Goal: Communication & Community: Answer question/provide support

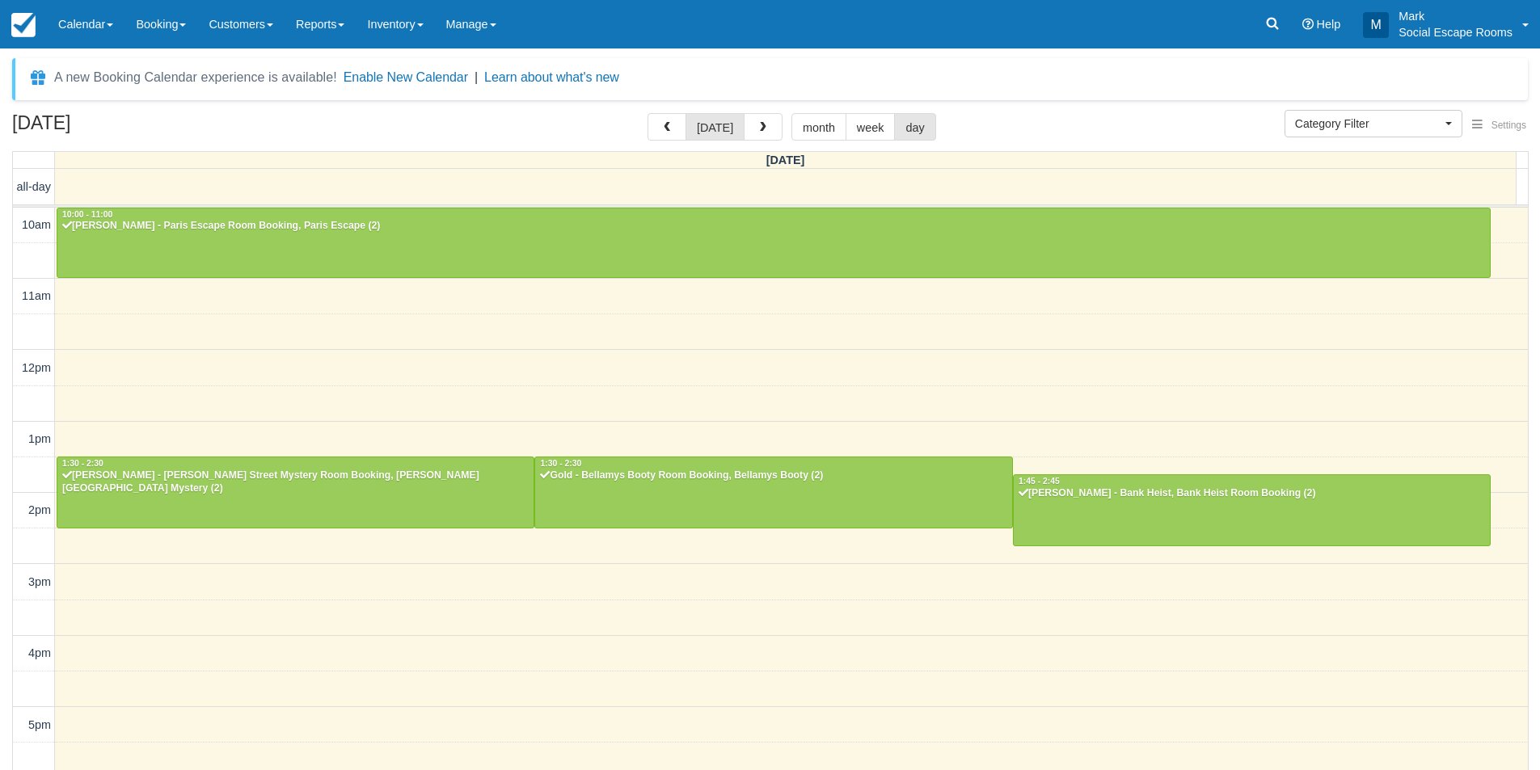
select select
click at [1278, 25] on icon at bounding box center [1272, 23] width 16 height 16
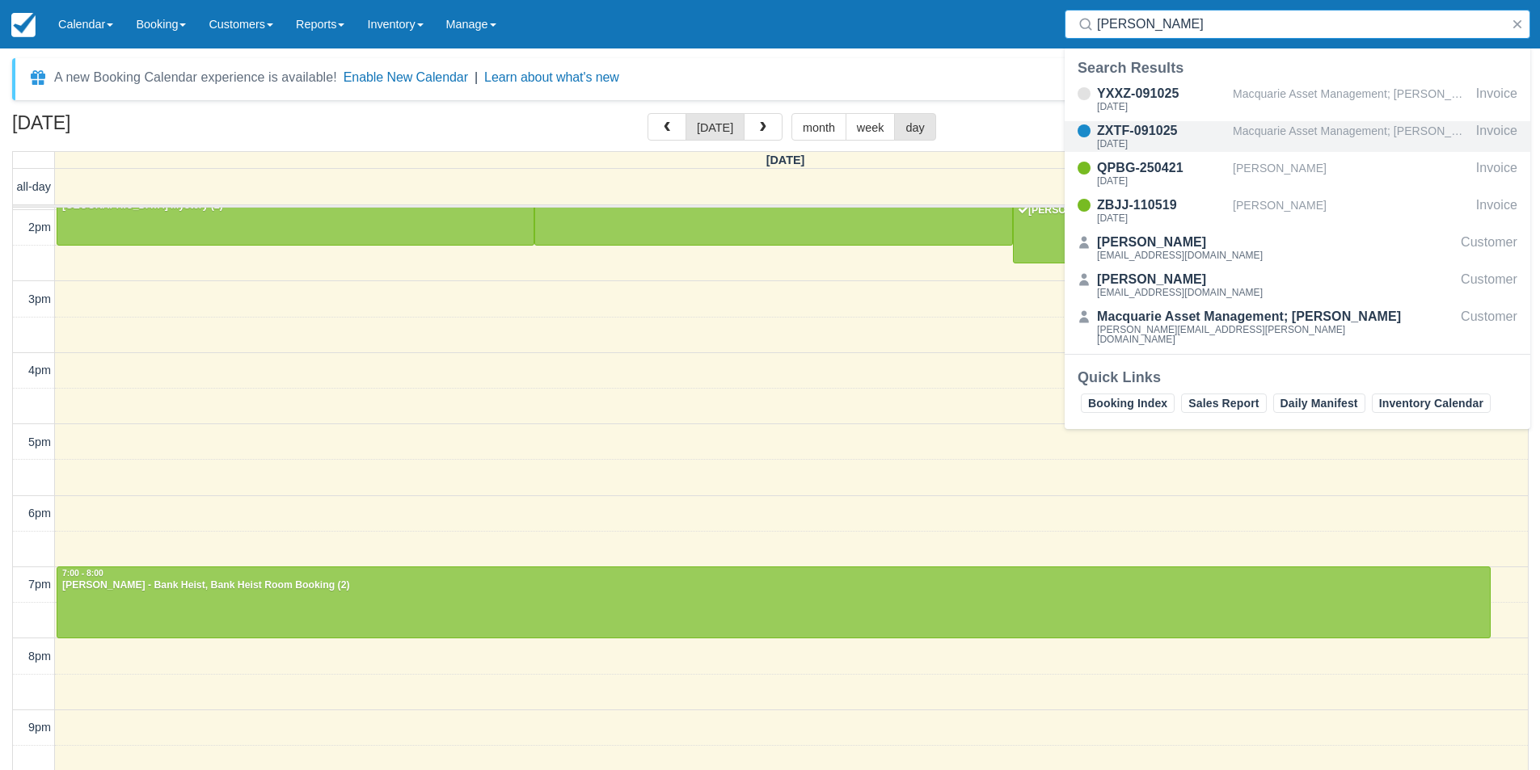
type input "[PERSON_NAME]"
click at [1207, 127] on div "ZXTF-091025" at bounding box center [1161, 130] width 129 height 19
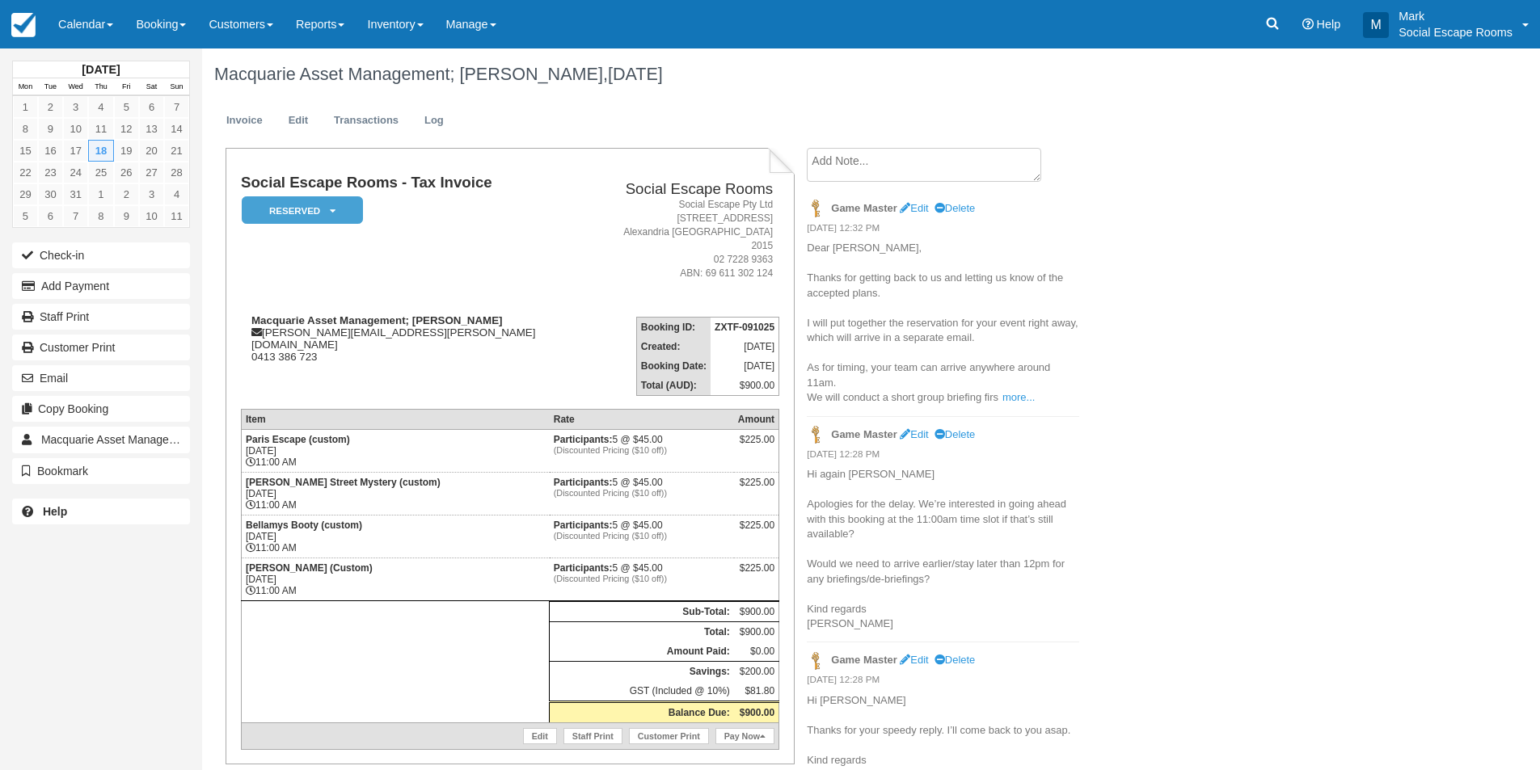
click at [877, 156] on textarea at bounding box center [924, 165] width 234 height 34
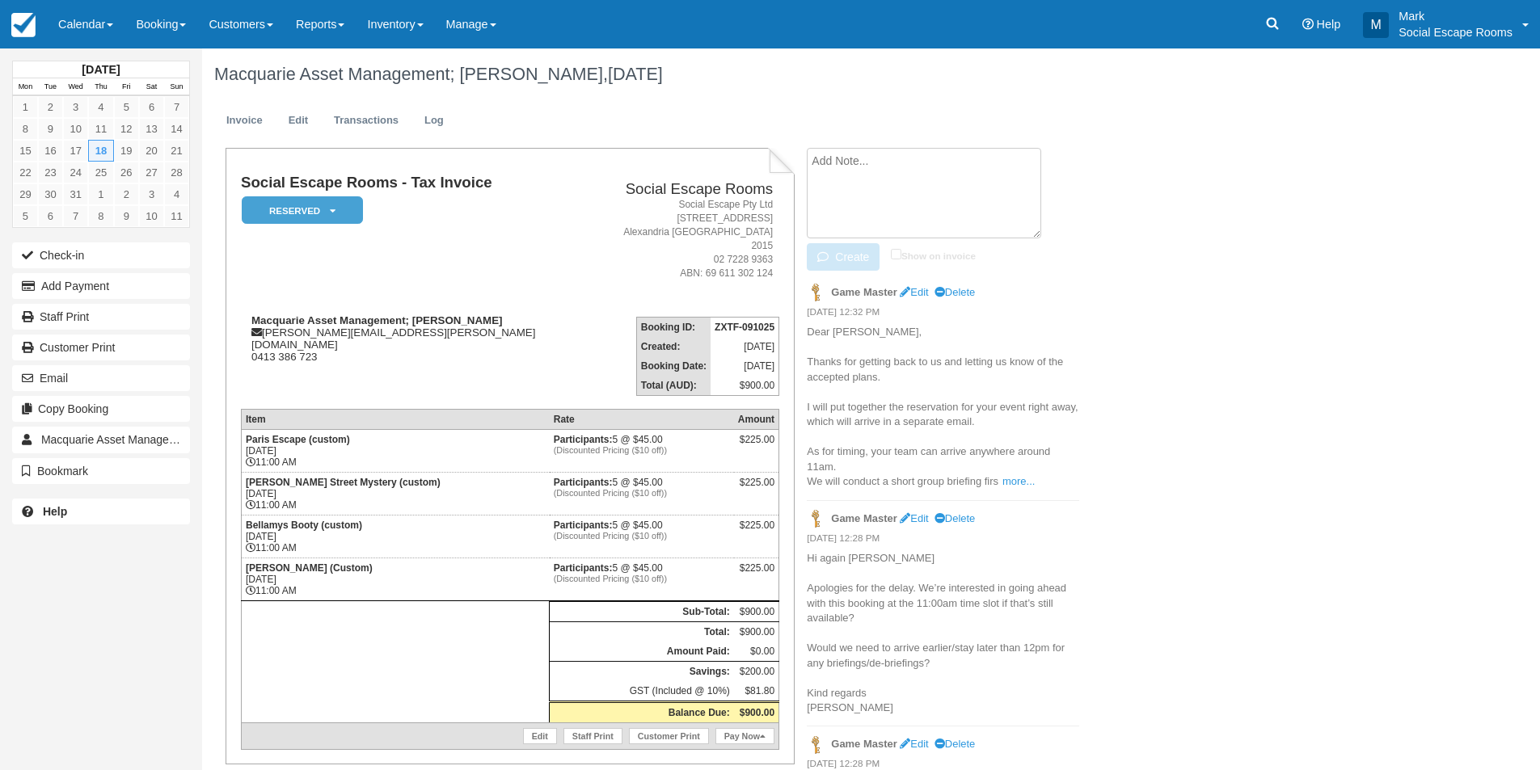
paste textarea "Thanks, Mark! That’s great news. I’ll start the process of payment (it can take…"
click at [850, 263] on button "Create" at bounding box center [843, 256] width 73 height 27
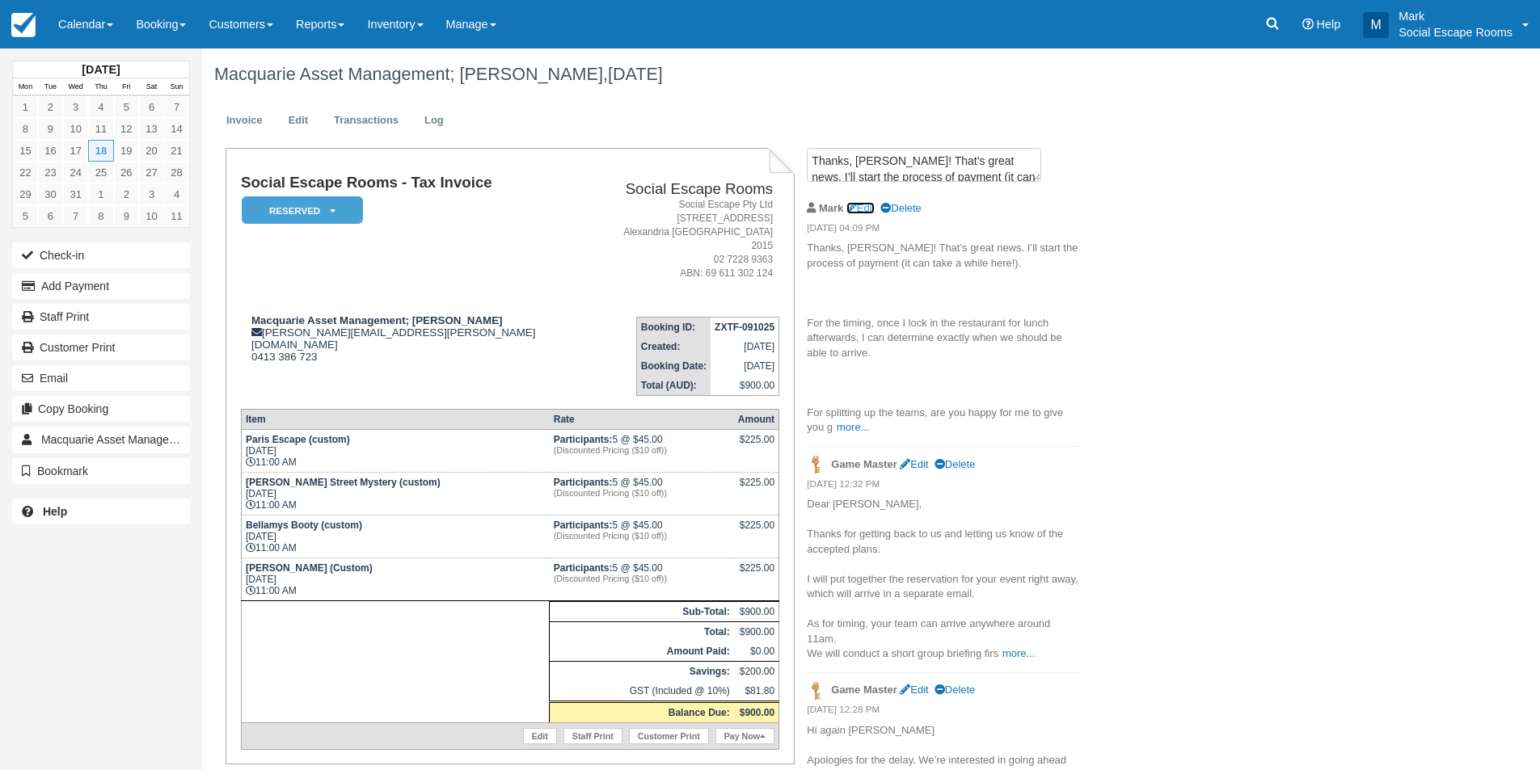
click at [871, 206] on link "Edit" at bounding box center [860, 208] width 28 height 12
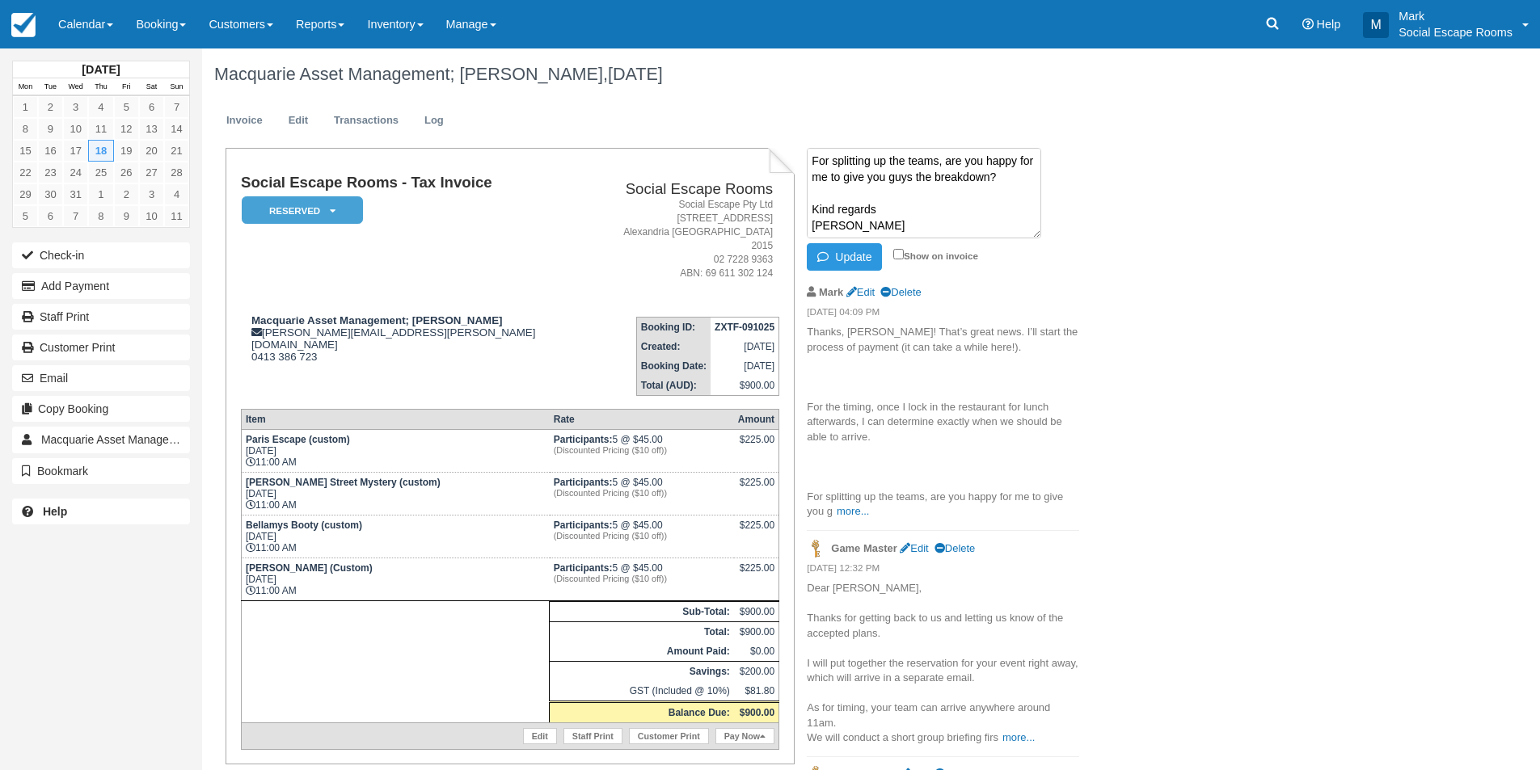
scroll to position [145, 0]
type textarea "Thanks, Mark! That’s great news. I’ll start the process of payment (it can take…"
click at [852, 253] on button "Update" at bounding box center [844, 256] width 75 height 27
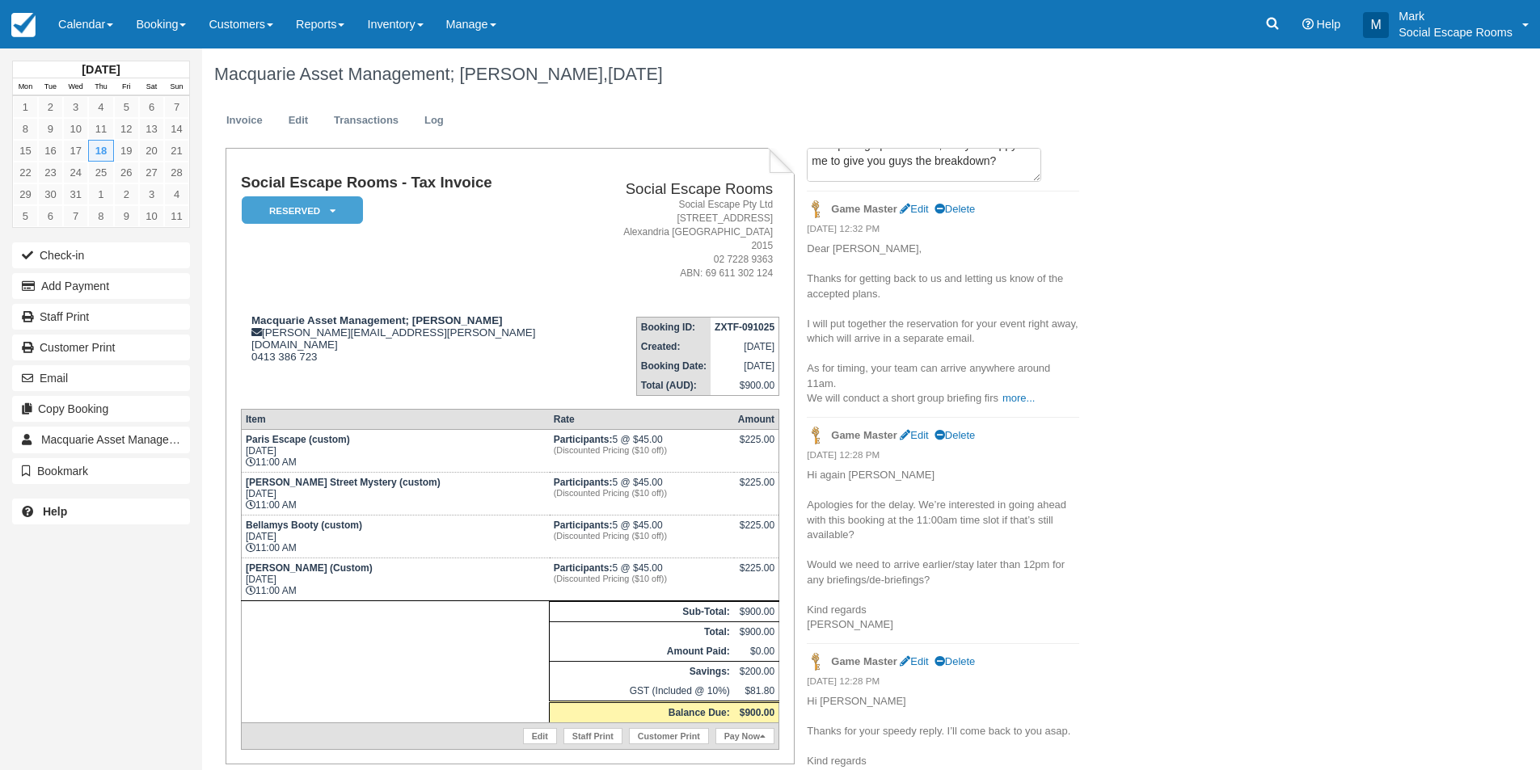
scroll to position [0, 0]
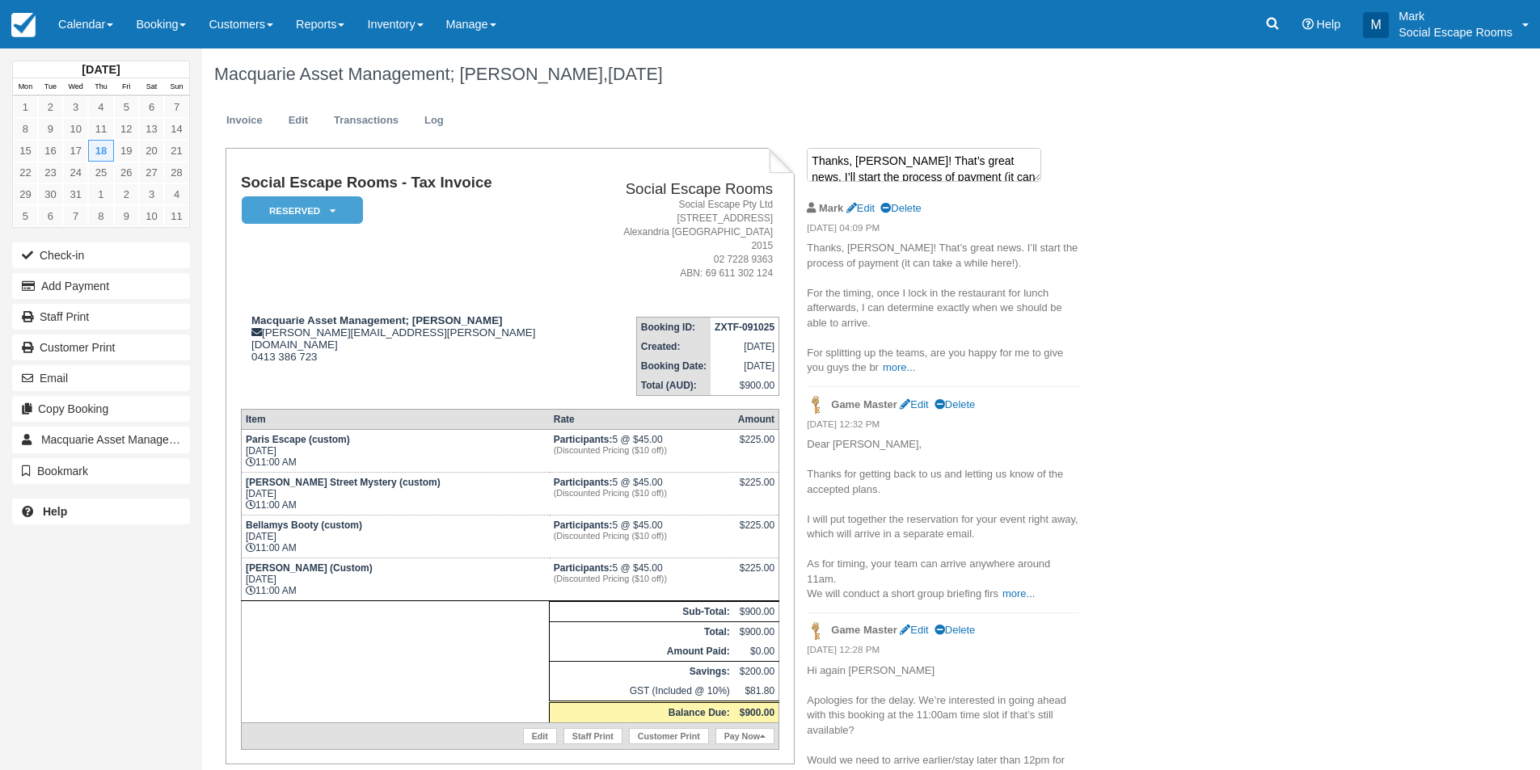
click at [883, 167] on textarea "Thanks, Mark! That’s great news. I’ll start the process of payment (it can take…" at bounding box center [924, 165] width 234 height 34
paste textarea "Hi Hilary, That sounds great. And yes, if you are able to arrange the groups be…"
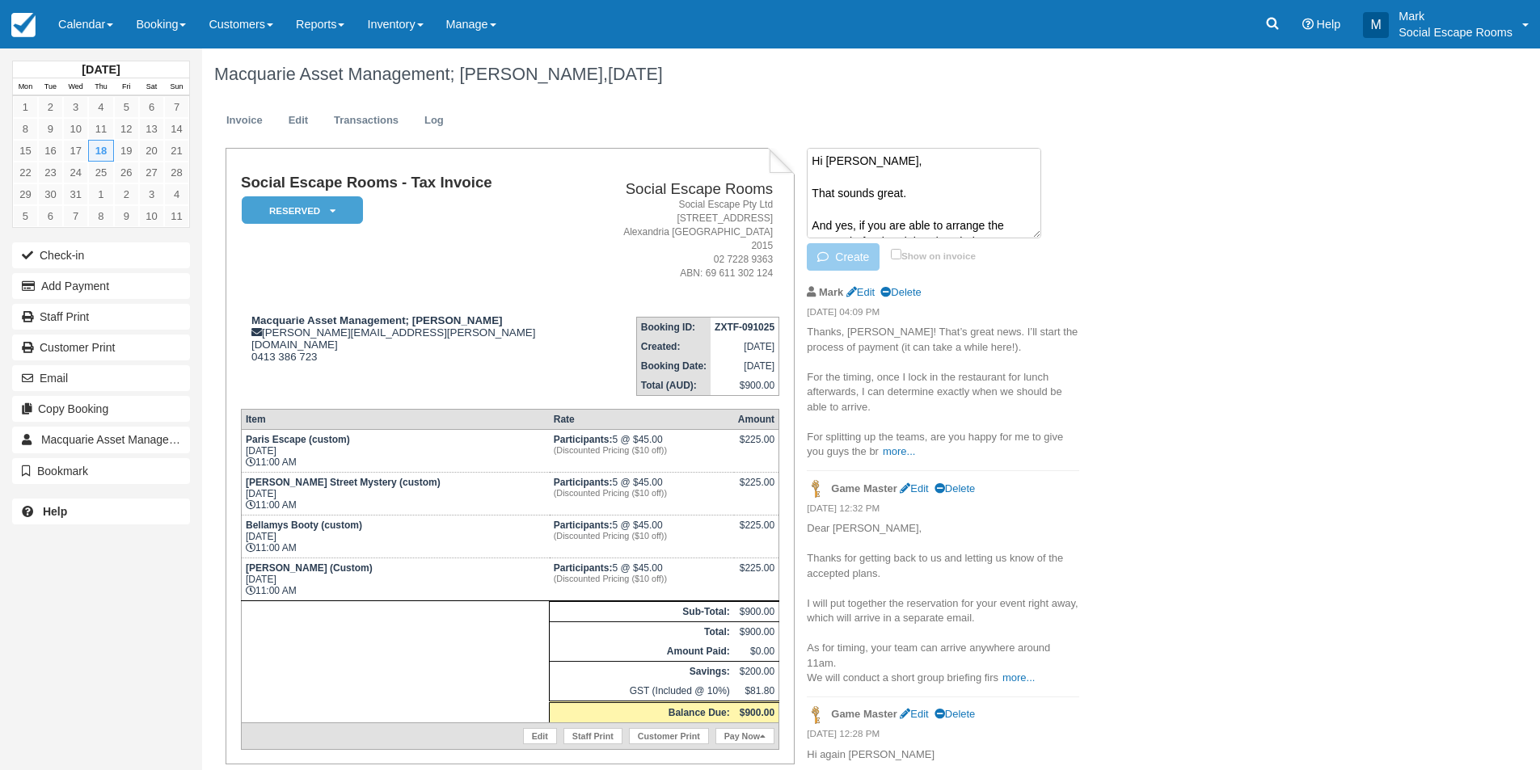
scroll to position [60, 0]
type textarea "Hi Hilary, That sounds great. And yes, if you are able to arrange the groups be…"
click at [848, 255] on button "Create" at bounding box center [843, 256] width 73 height 27
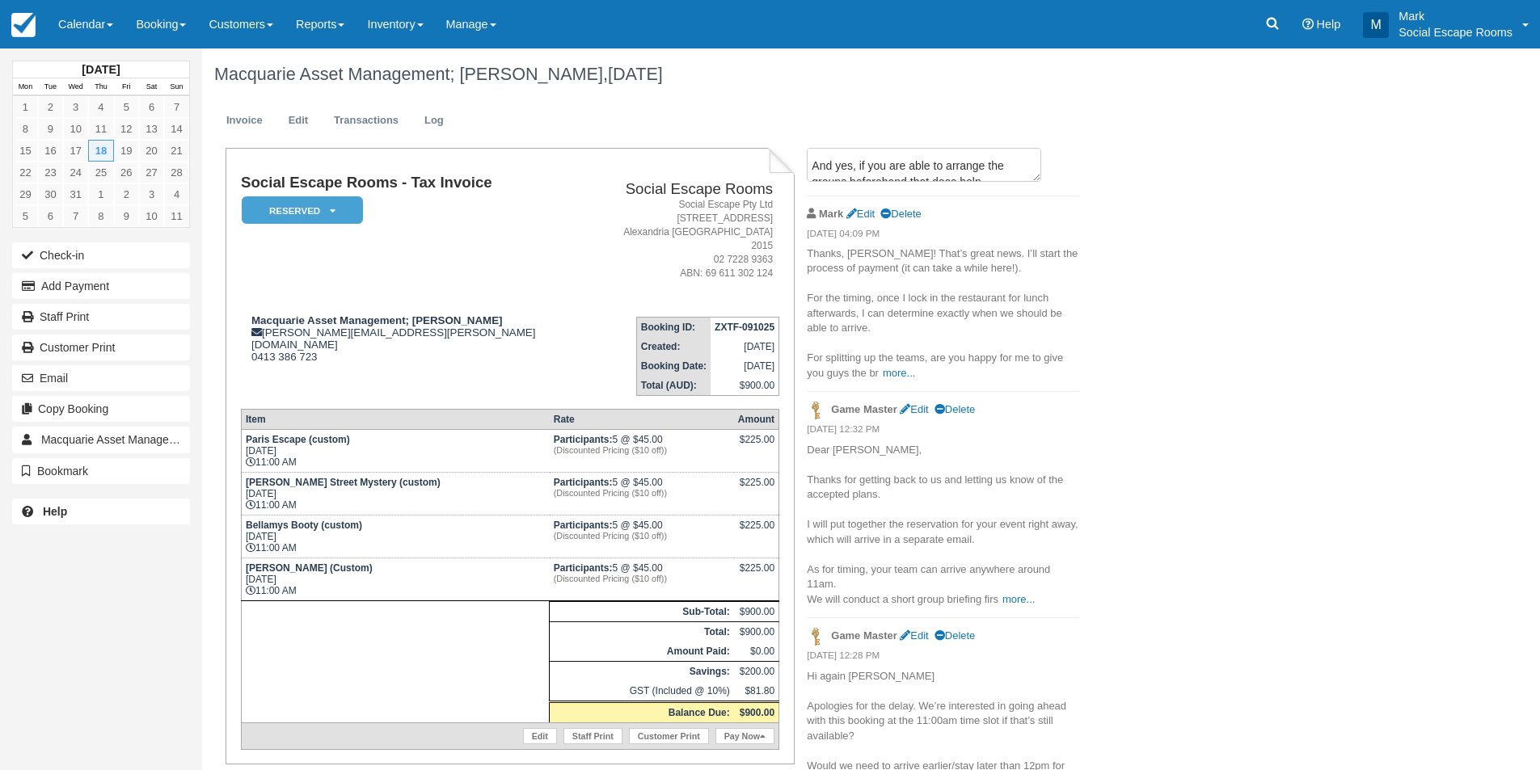
scroll to position [0, 0]
